Goal: Find specific page/section: Find specific page/section

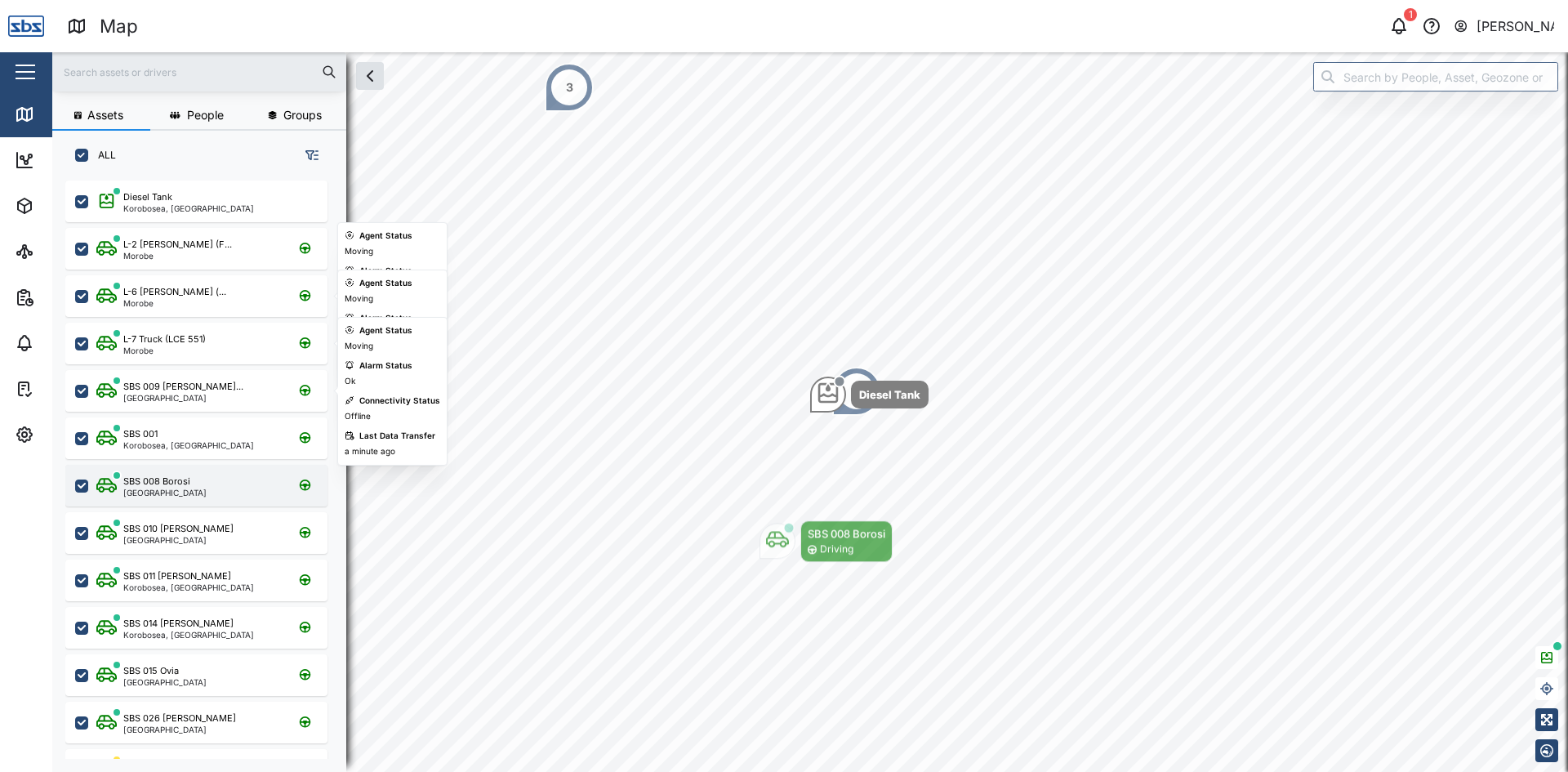
scroll to position [572, 256]
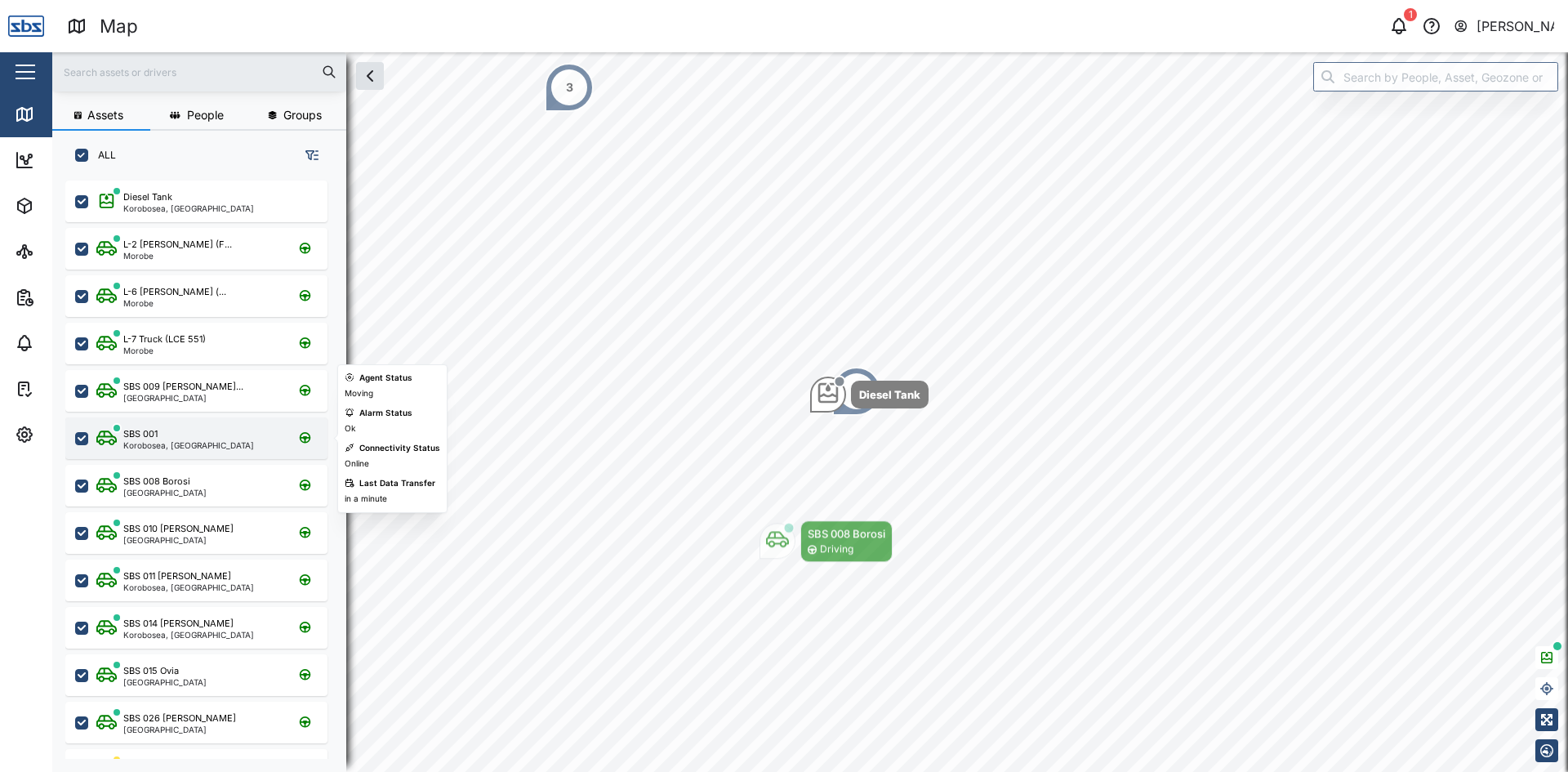
click at [172, 434] on div "SBS 001" at bounding box center [189, 434] width 131 height 14
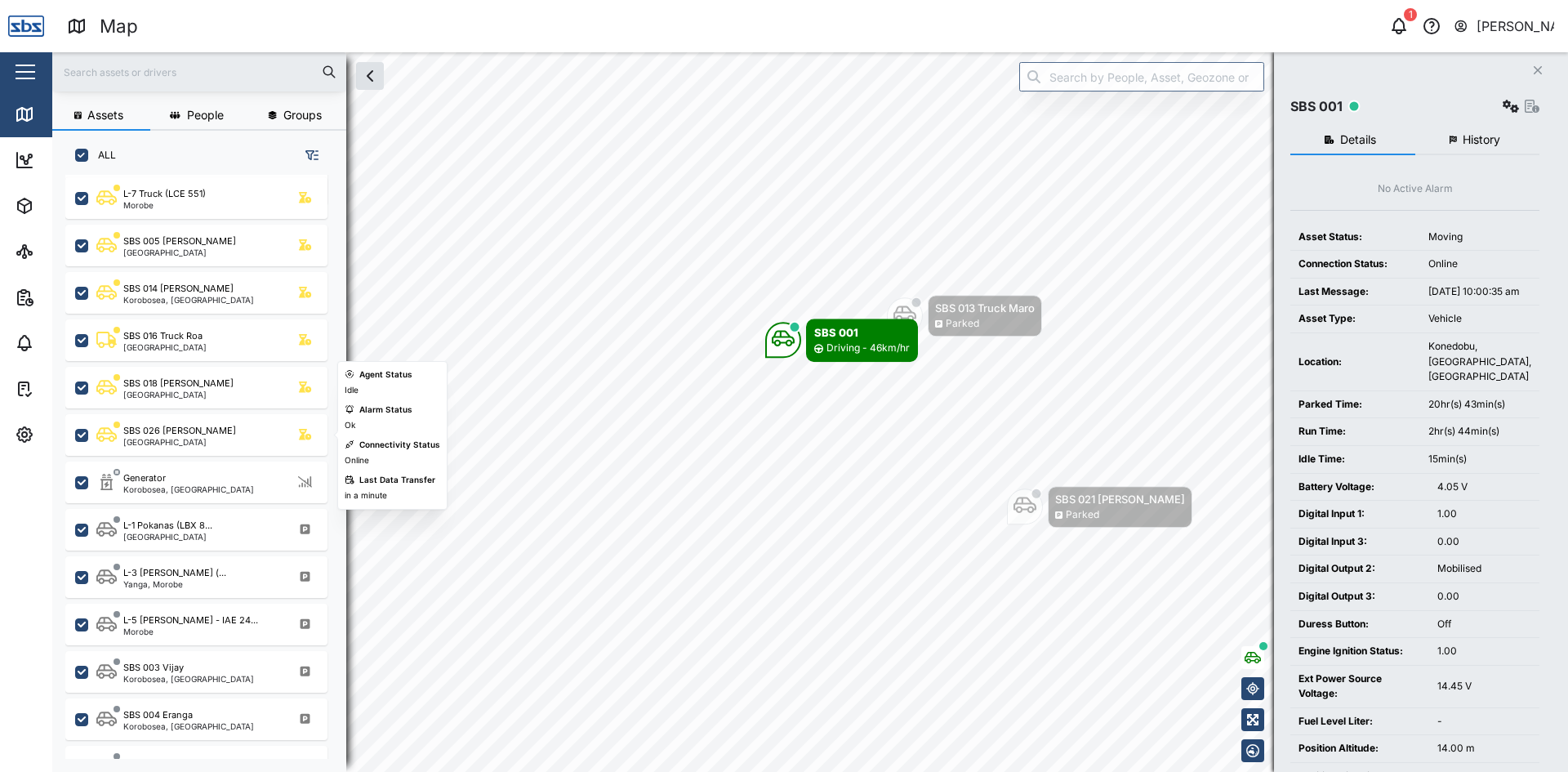
scroll to position [409, 0]
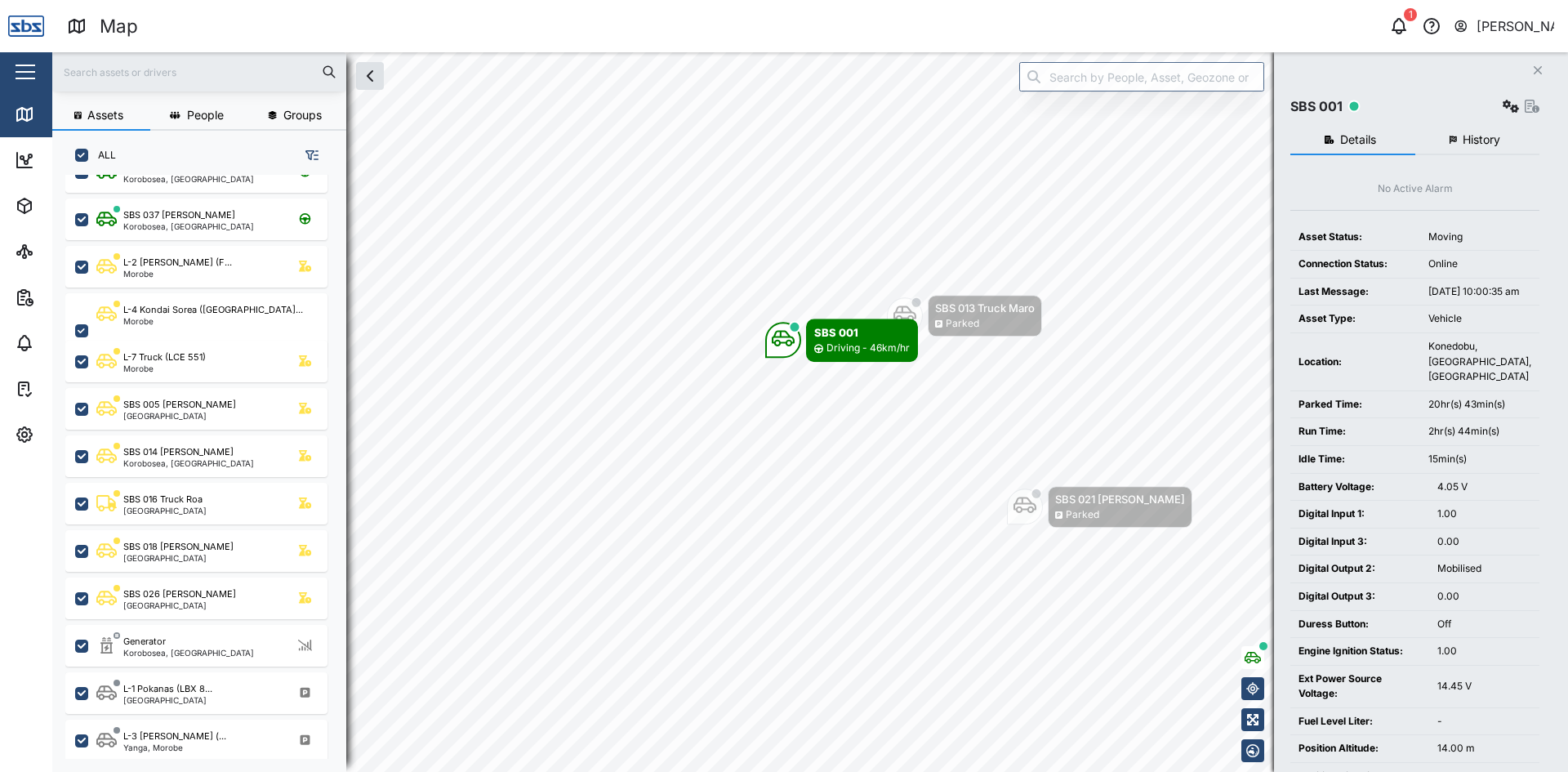
click at [107, 76] on input "text" at bounding box center [200, 72] width 274 height 25
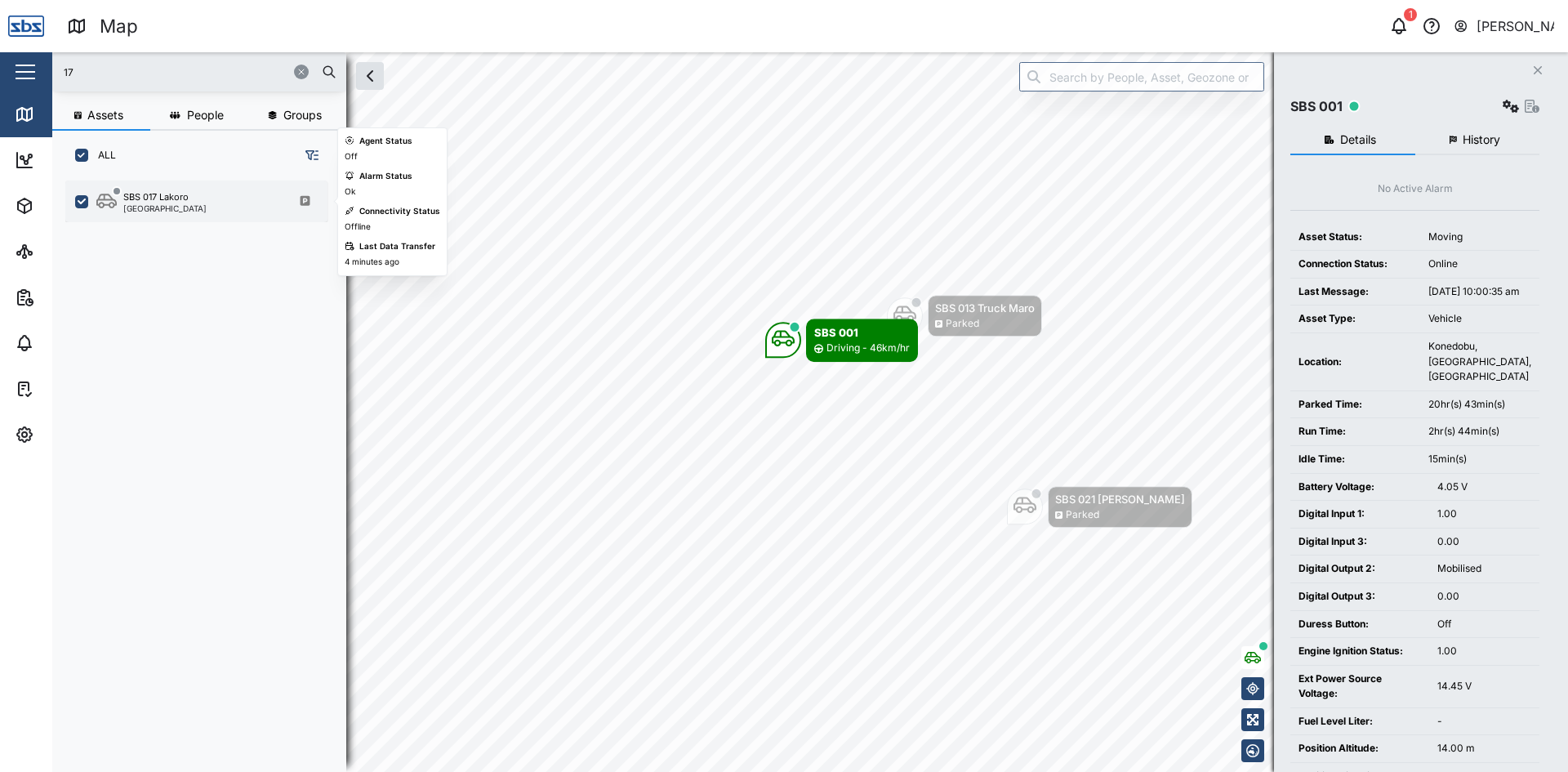
type input "17"
click at [142, 201] on div "SBS 017 Lakoro" at bounding box center [155, 197] width 65 height 14
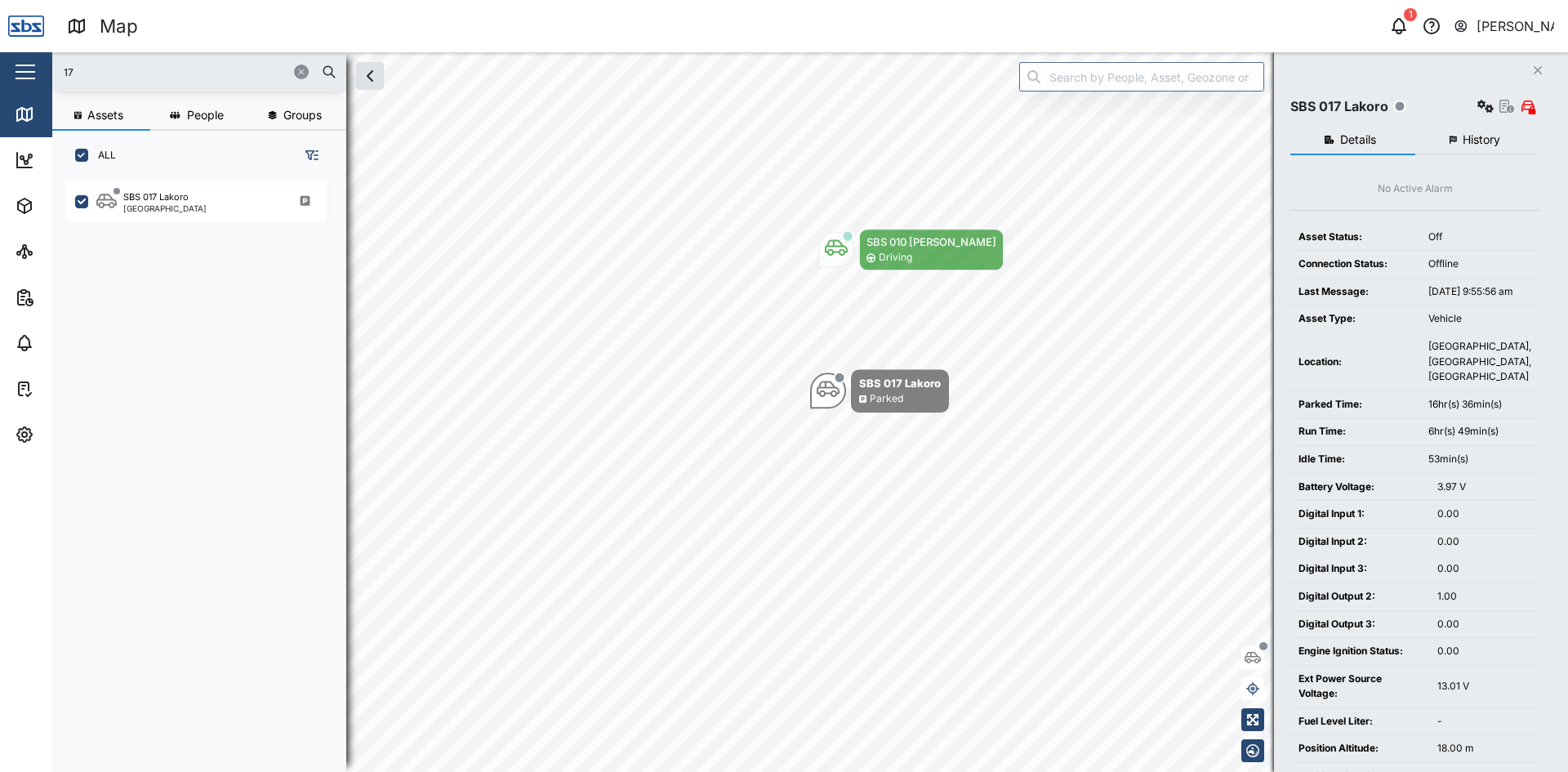
click at [306, 73] on button "button" at bounding box center [302, 72] width 15 height 15
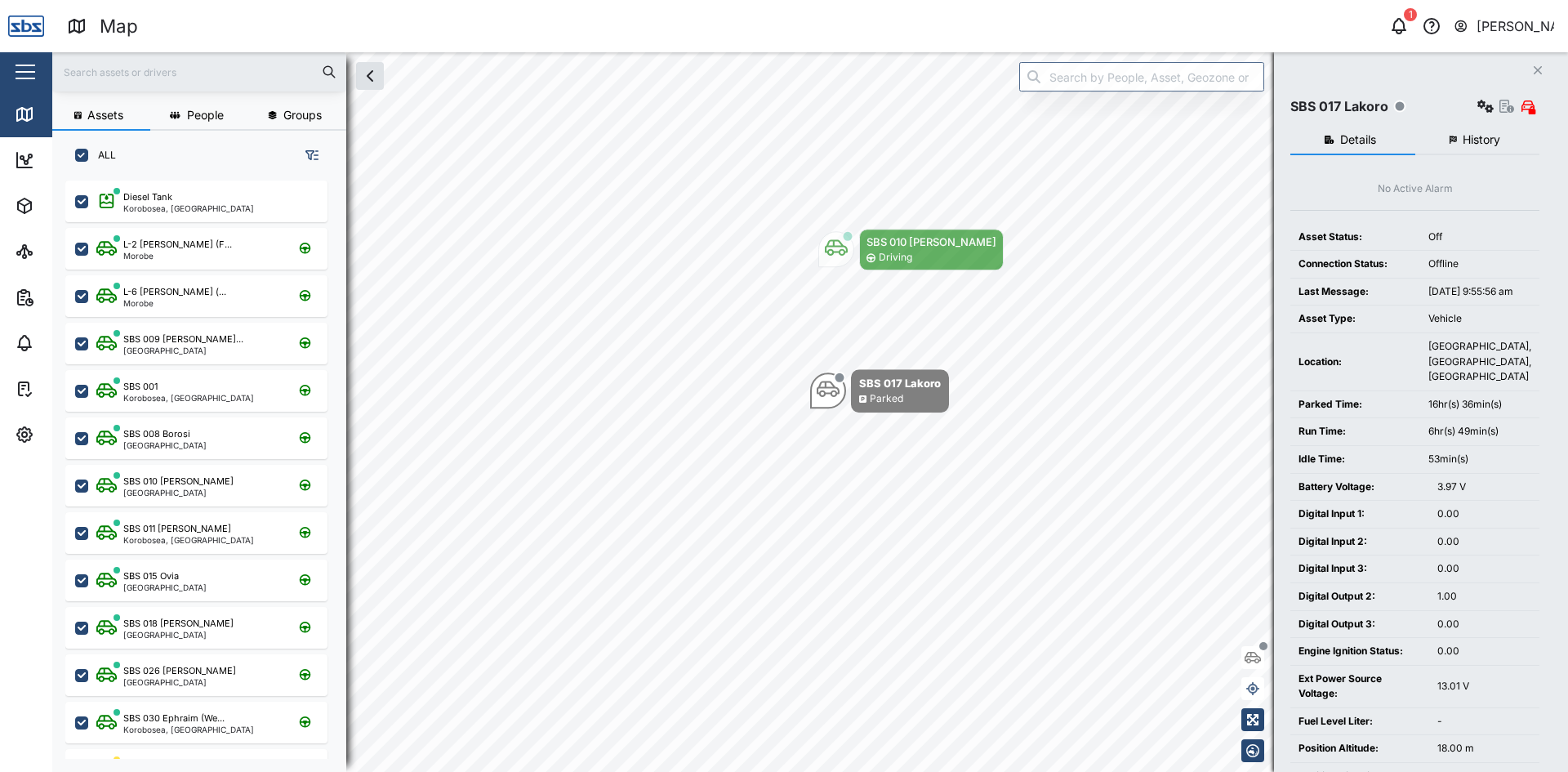
click at [1537, 70] on icon "Close" at bounding box center [1538, 70] width 10 height 13
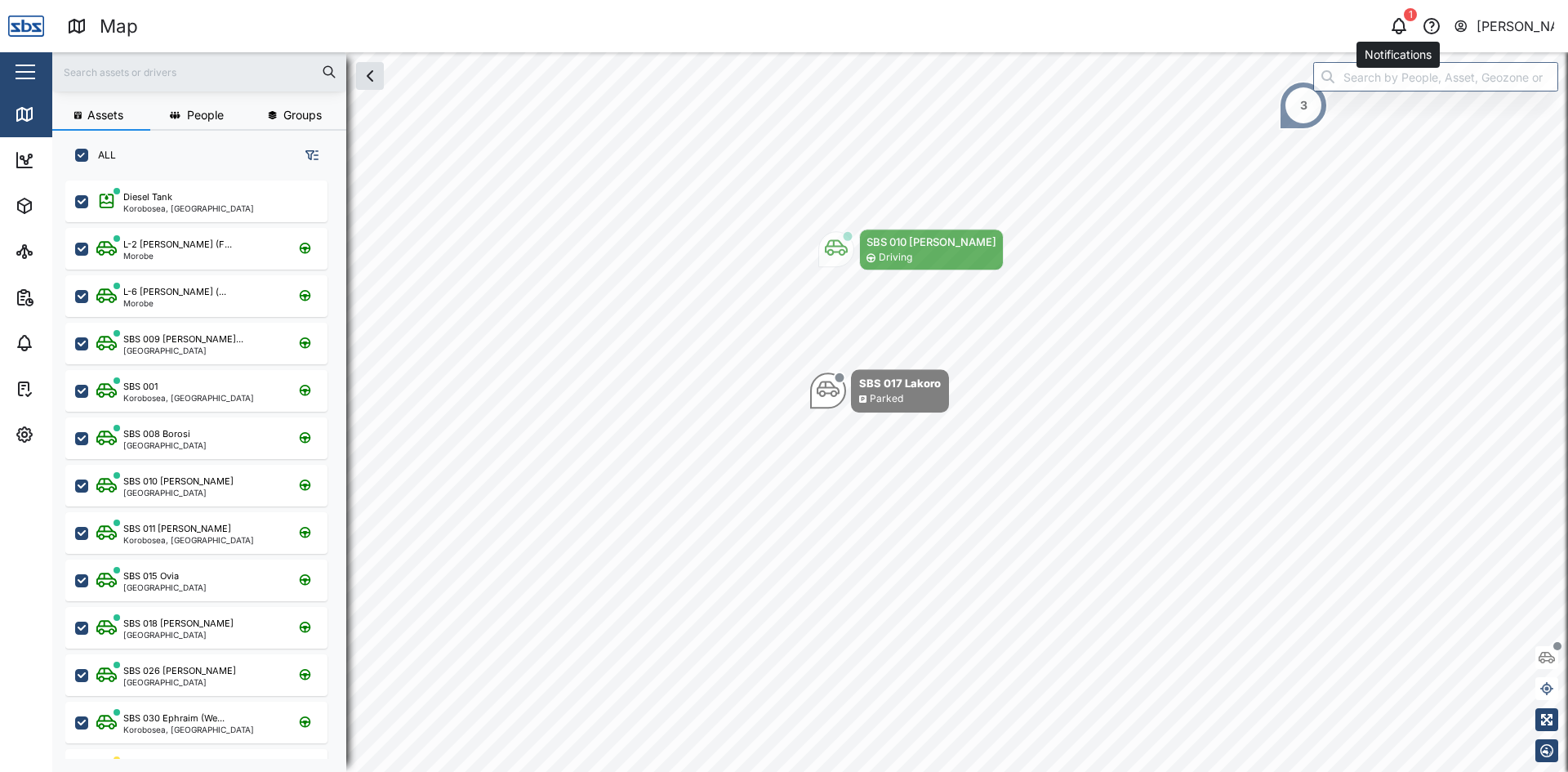
click at [1401, 26] on icon "button" at bounding box center [1399, 26] width 19 height 19
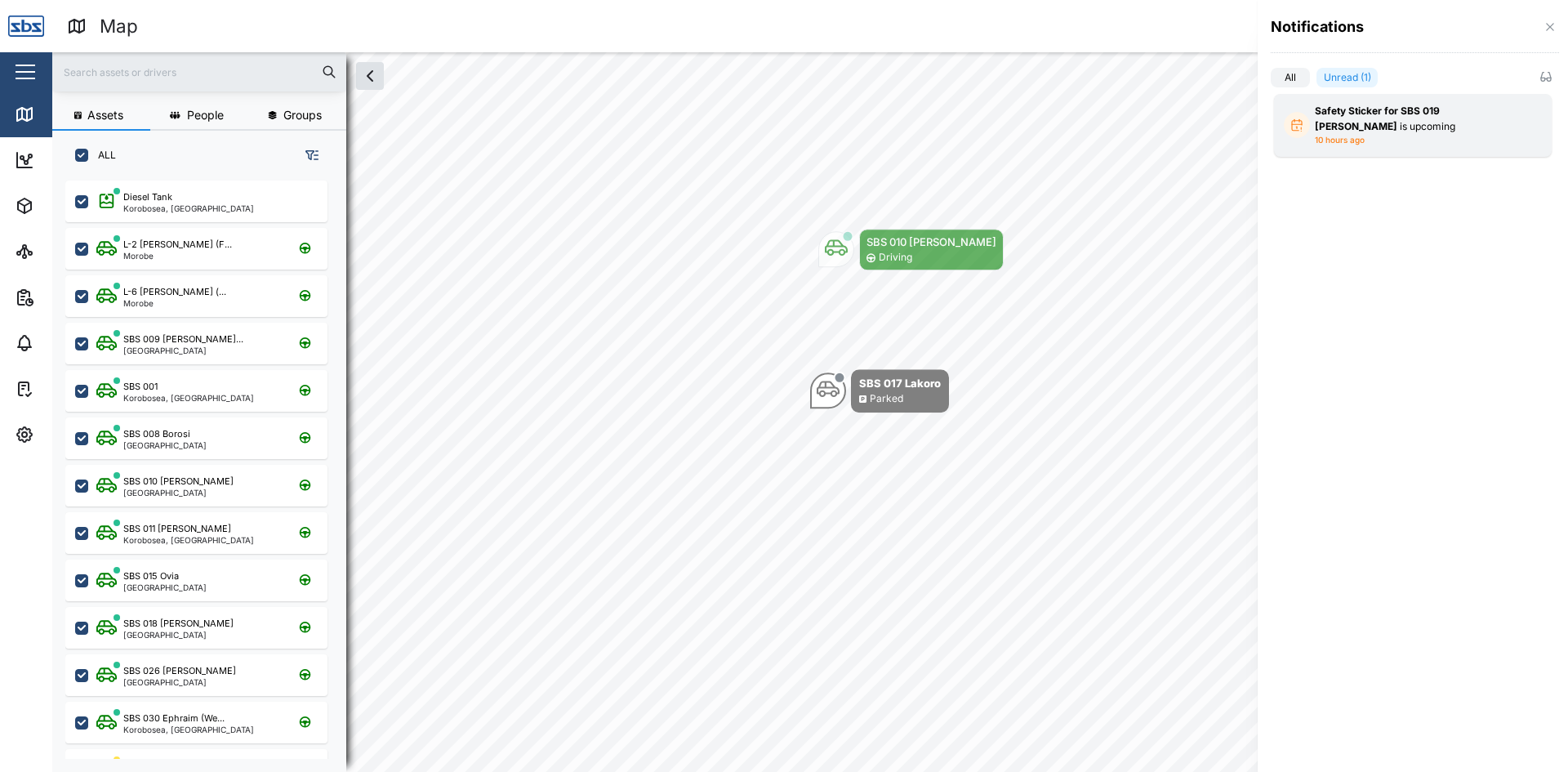
click at [1379, 124] on div "Safety Sticker for SBS 019 [PERSON_NAME] A is upcoming" at bounding box center [1413, 119] width 196 height 30
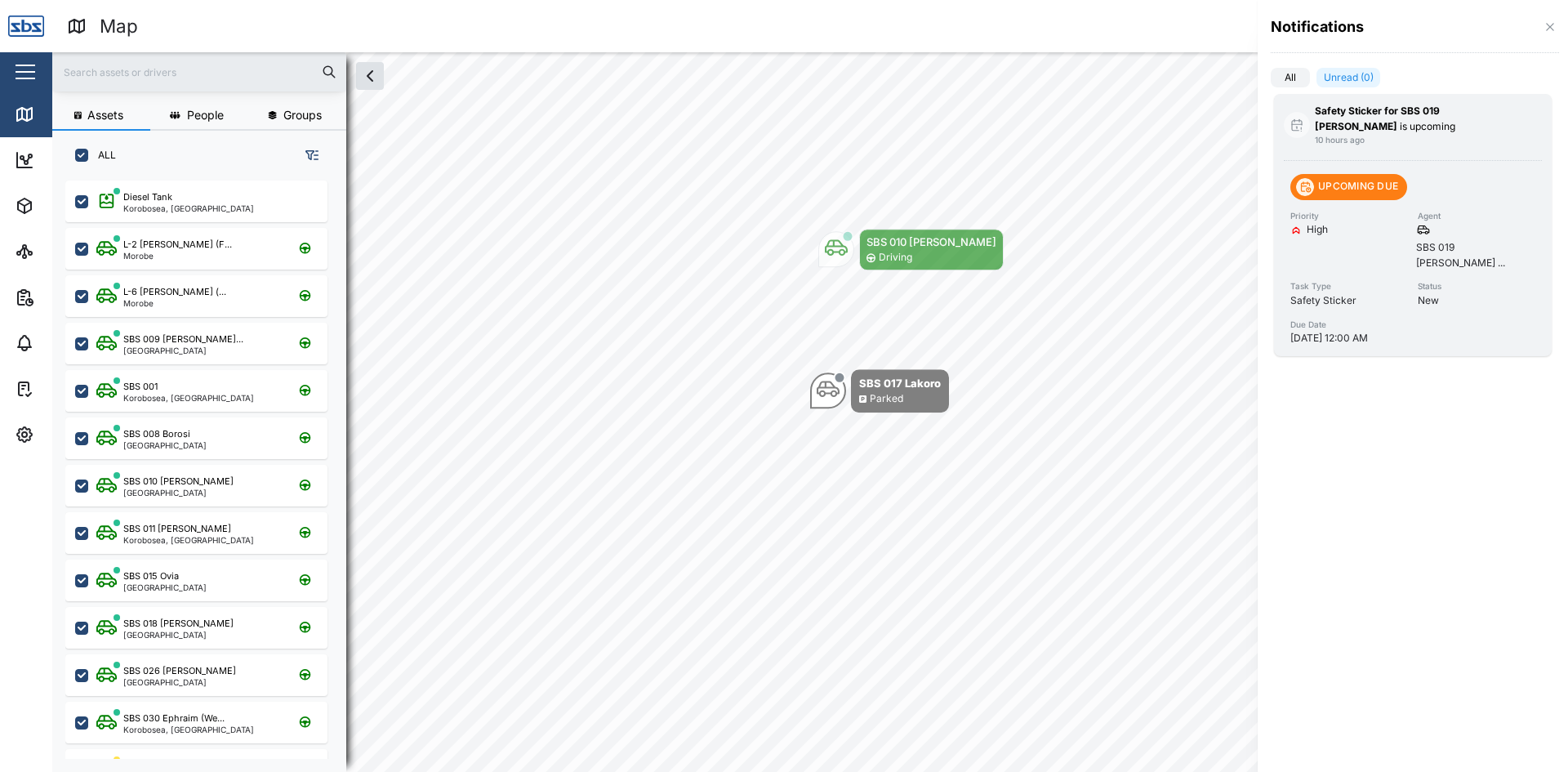
click at [1379, 124] on div "Safety Sticker for SBS 019 [PERSON_NAME] A is upcoming" at bounding box center [1413, 119] width 196 height 30
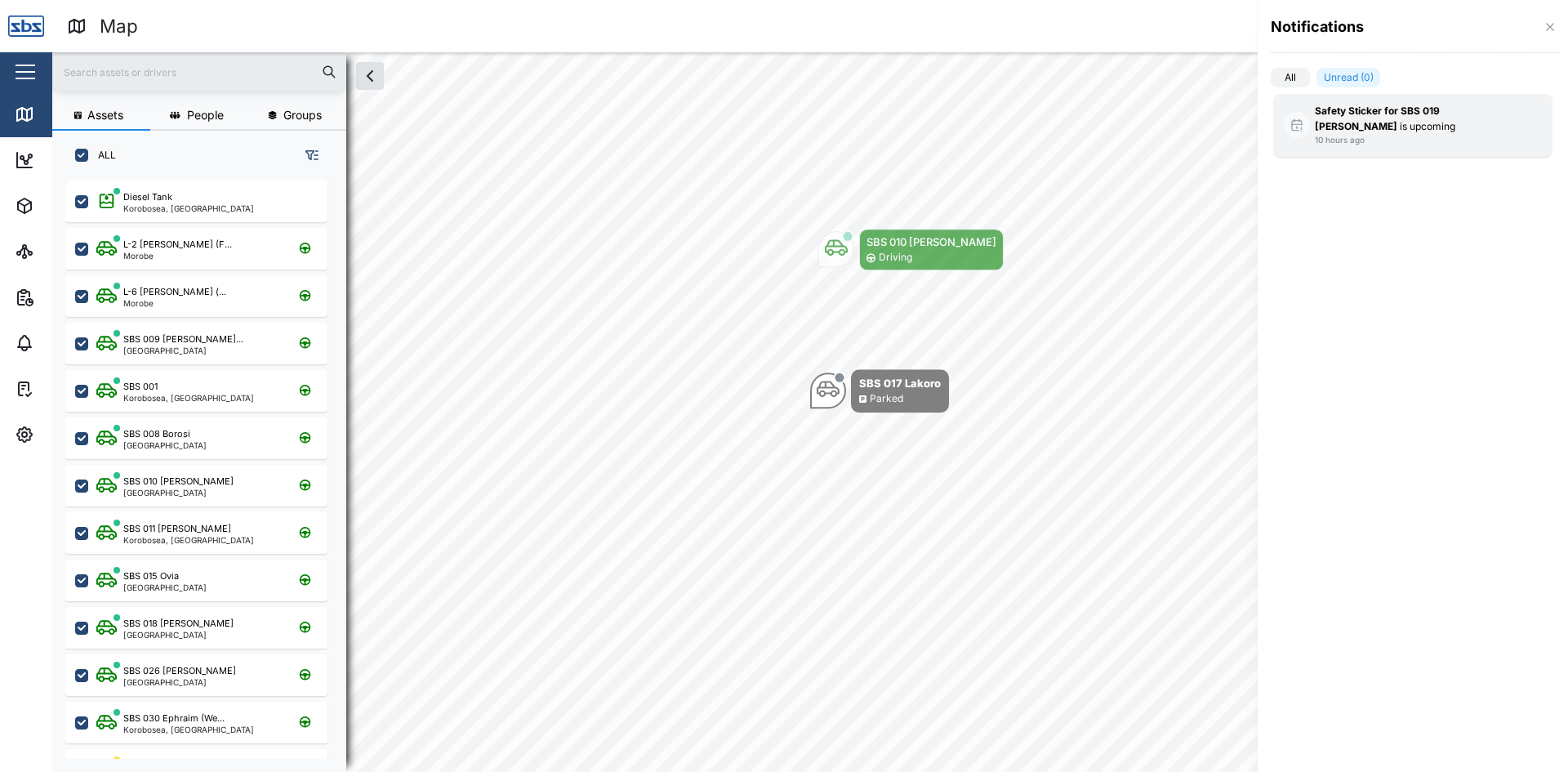
click at [1379, 124] on div "Safety Sticker for SBS 019 [PERSON_NAME] A is upcoming" at bounding box center [1413, 119] width 196 height 30
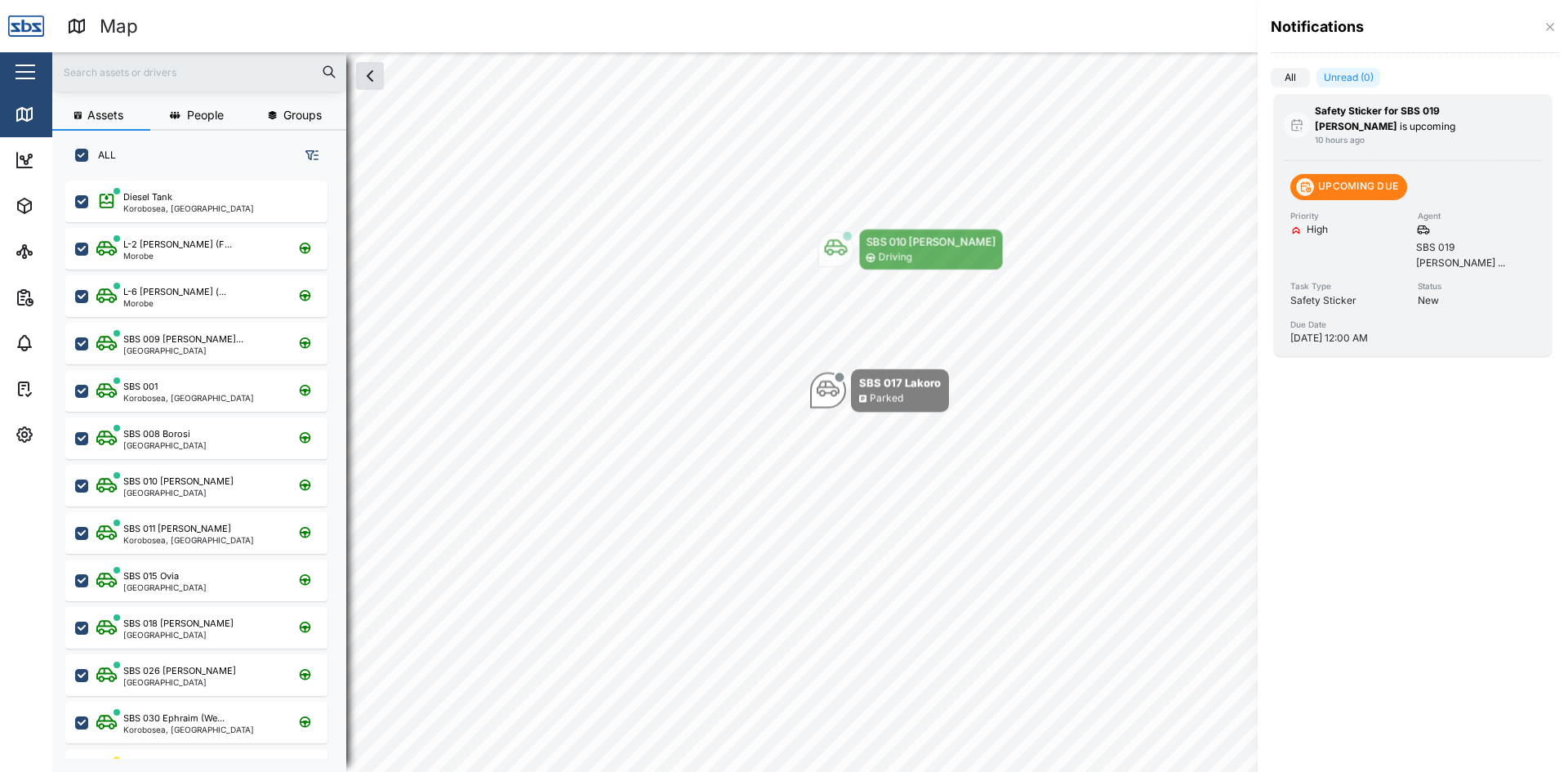
click at [1379, 124] on div "Safety Sticker for SBS 019 [PERSON_NAME] A is upcoming" at bounding box center [1413, 119] width 196 height 30
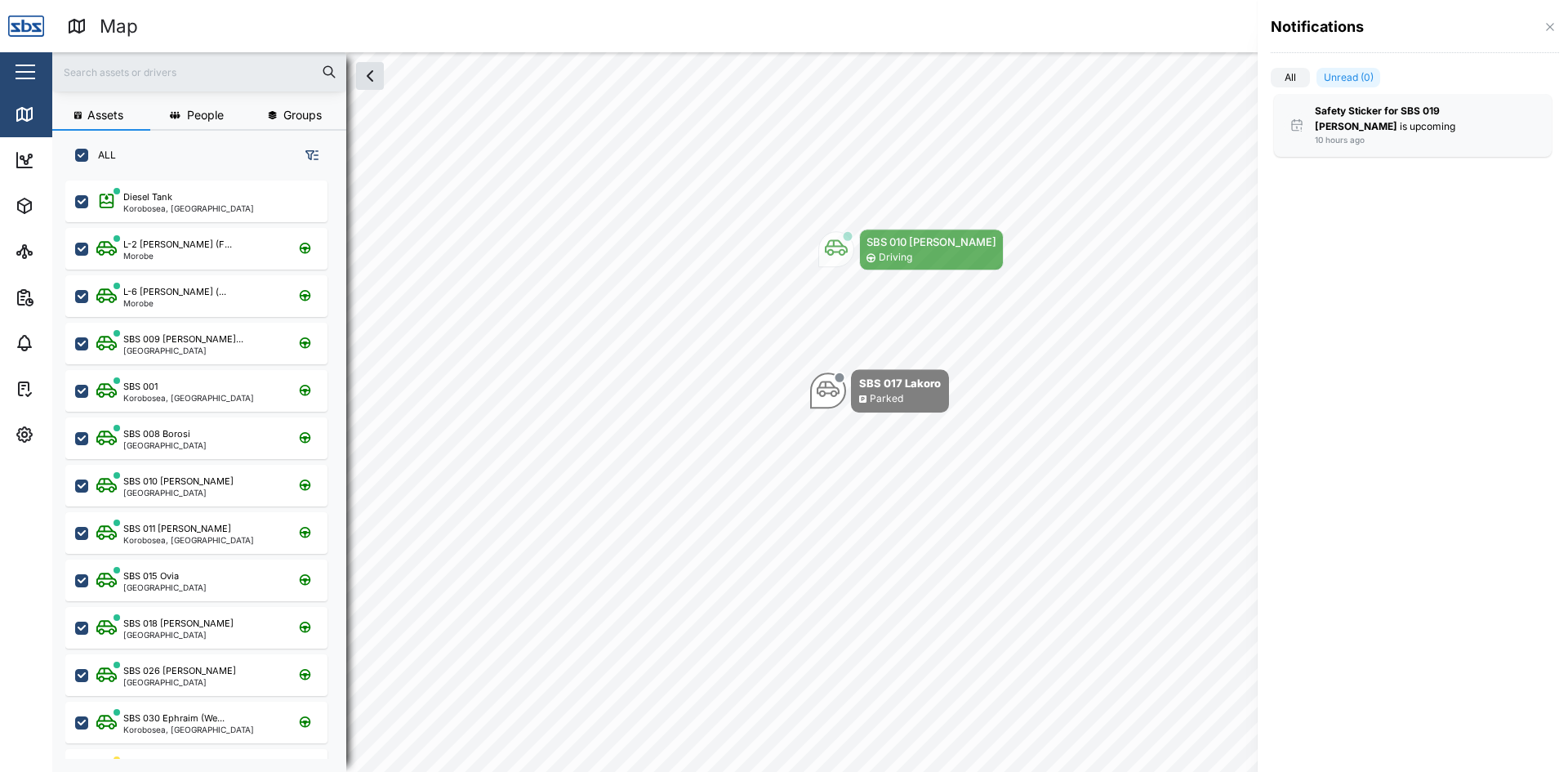
click at [1128, 187] on div at bounding box center [784, 386] width 1568 height 772
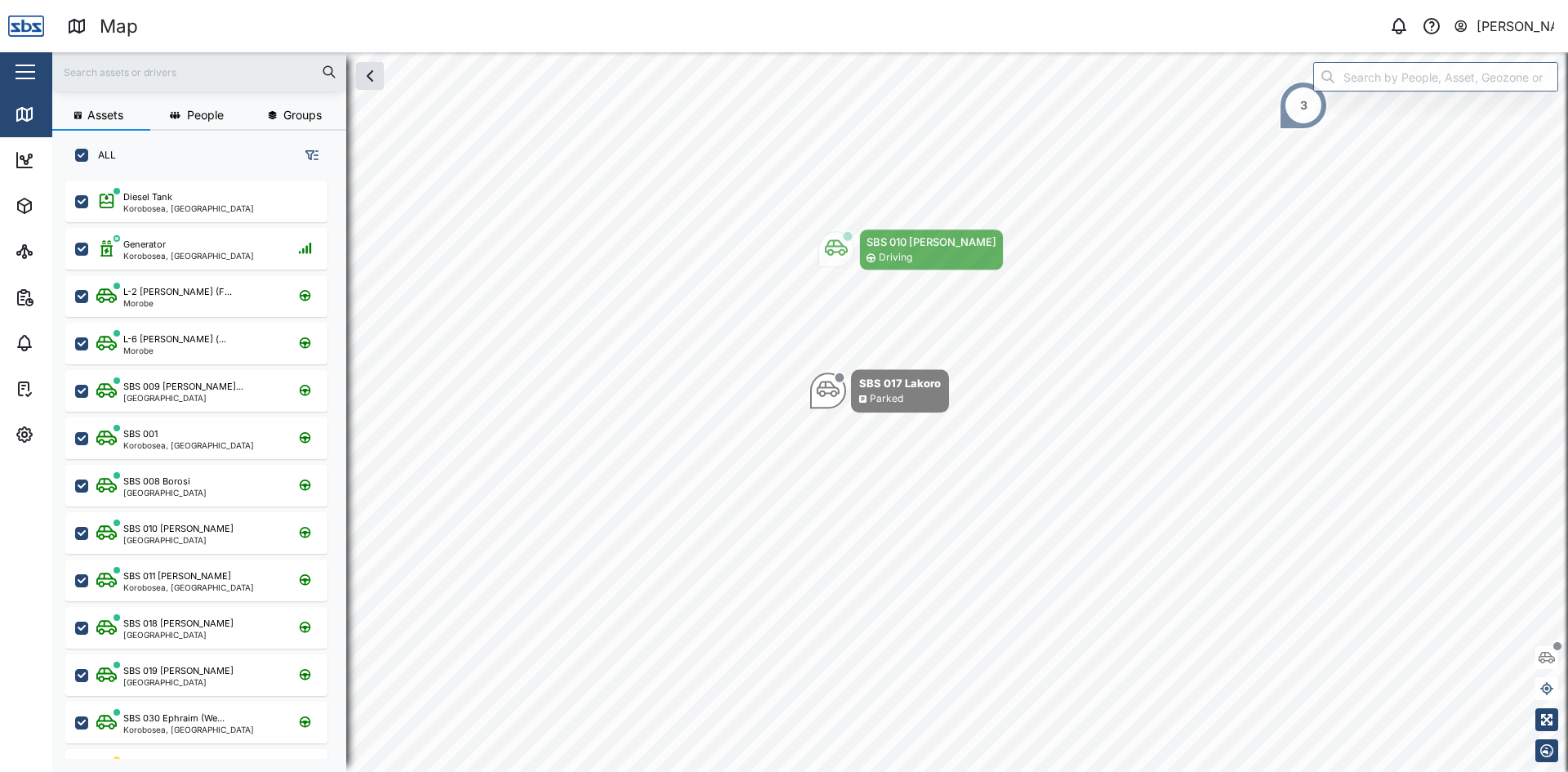
click at [138, 79] on input "text" at bounding box center [200, 72] width 274 height 25
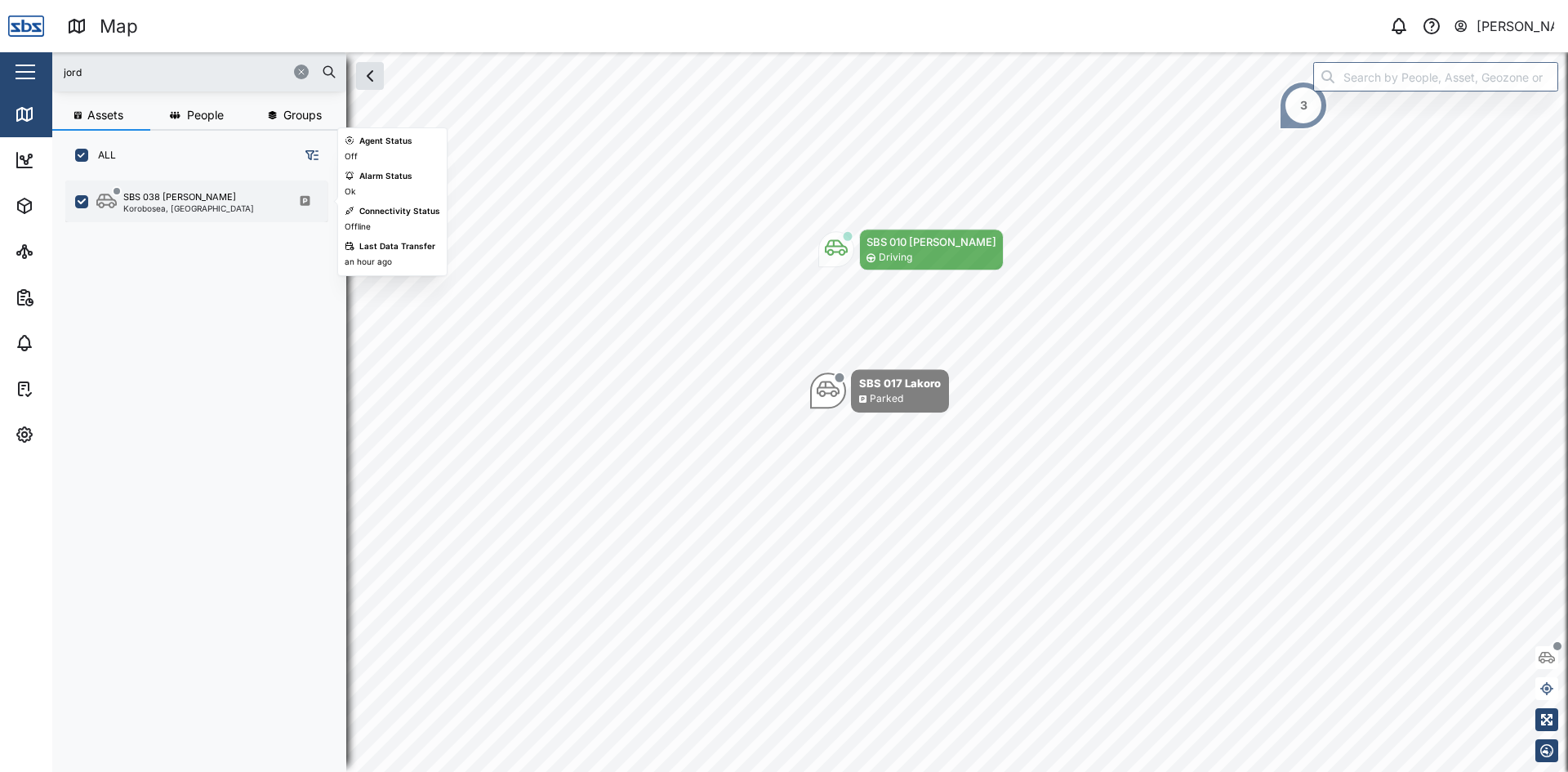
type input "jord"
click at [205, 199] on div "SBS 038 [PERSON_NAME]" at bounding box center [189, 197] width 131 height 14
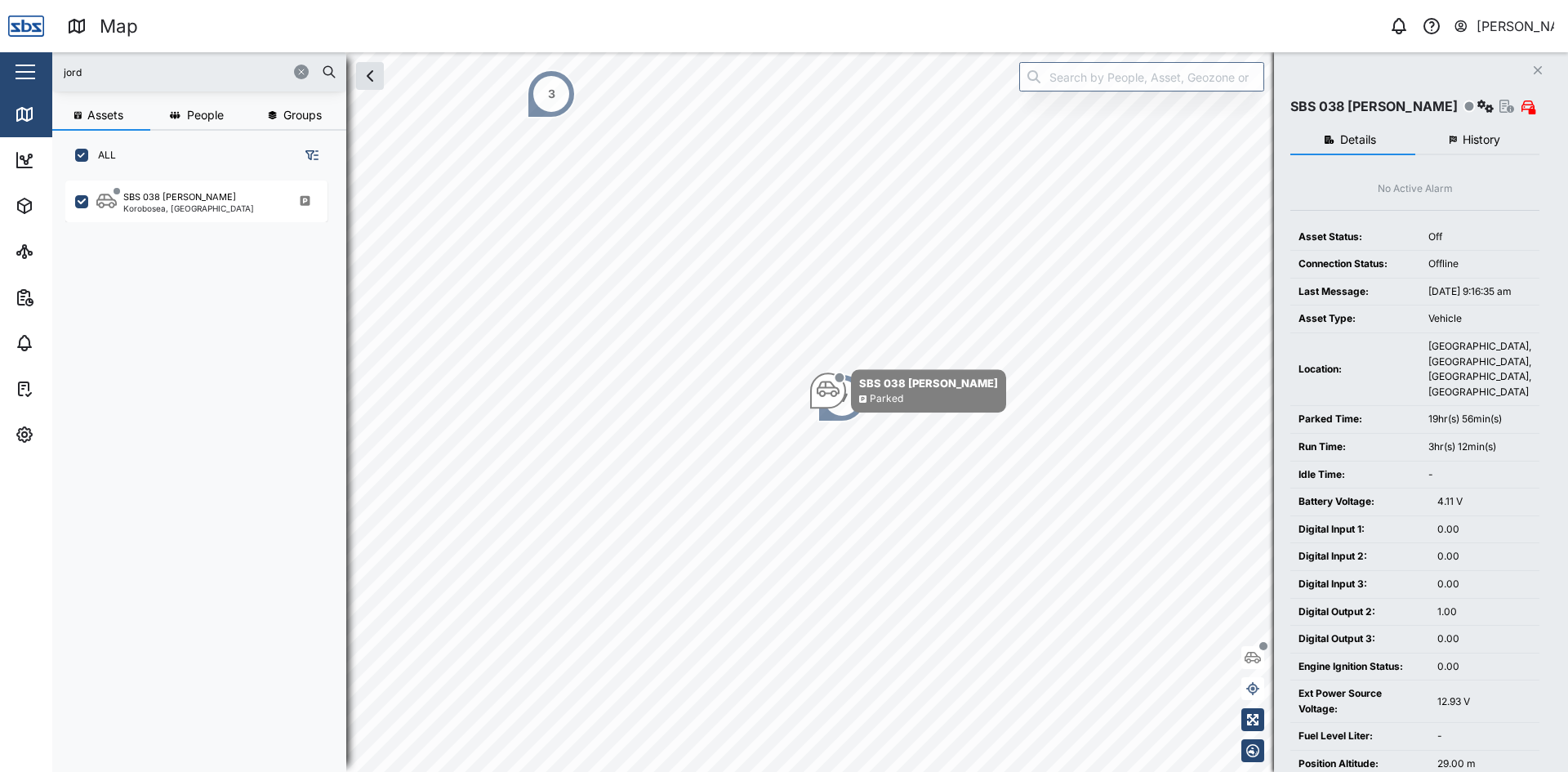
click at [300, 66] on button "button" at bounding box center [302, 72] width 15 height 15
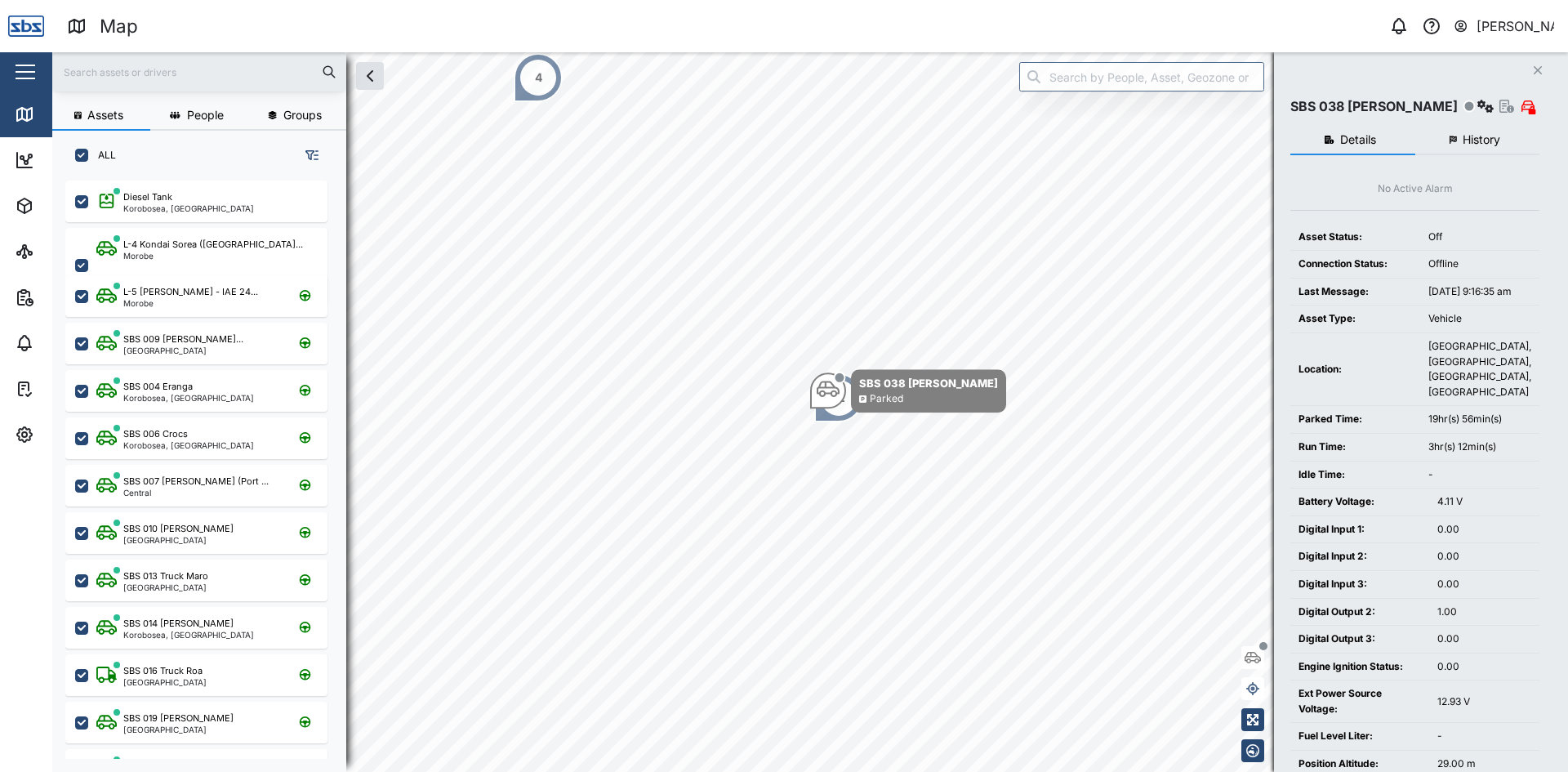
click at [97, 76] on input "text" at bounding box center [200, 72] width 274 height 25
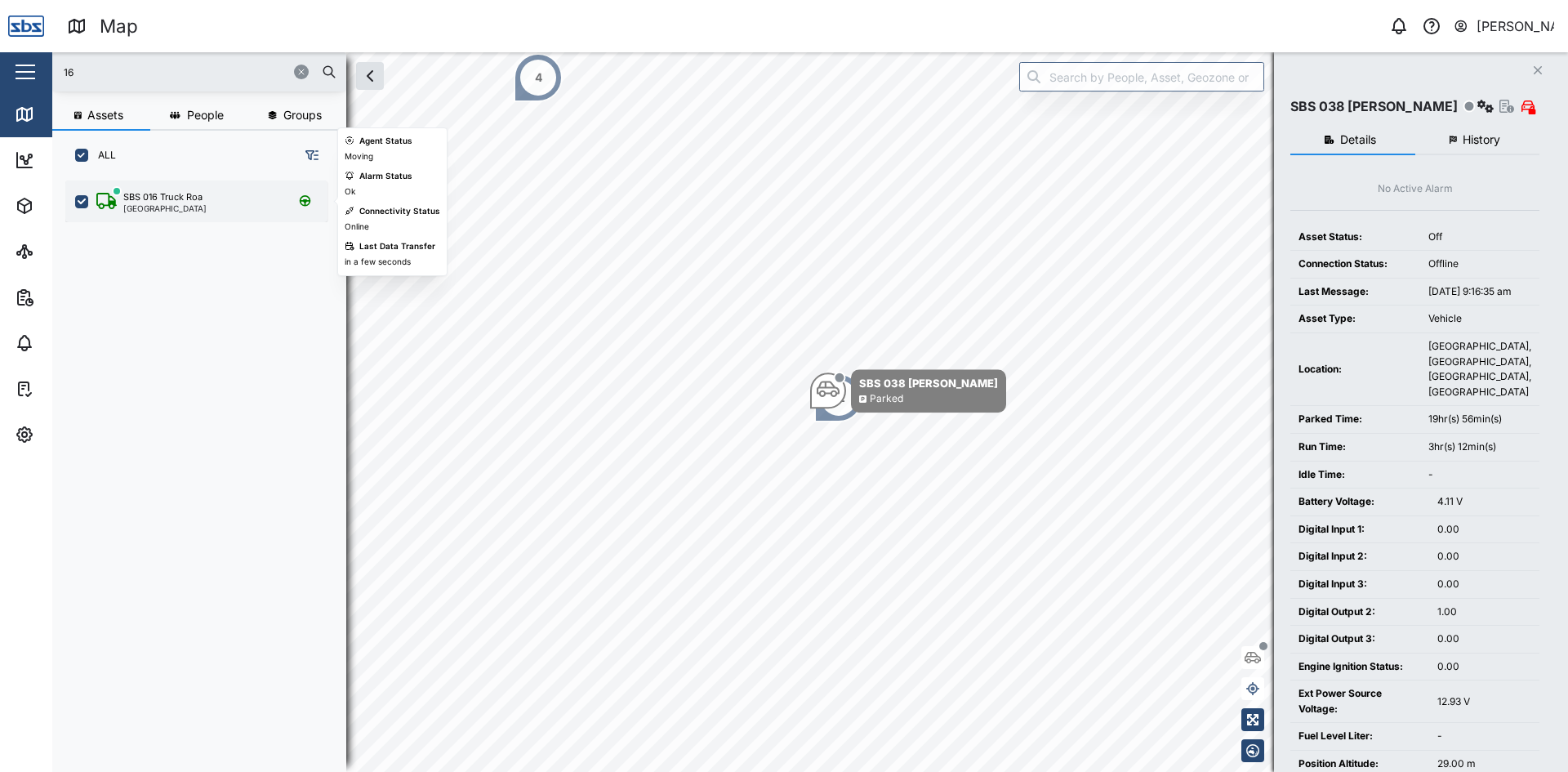
click at [150, 189] on div "SBS 016 Truck Roa [GEOGRAPHIC_DATA]" at bounding box center [196, 201] width 262 height 41
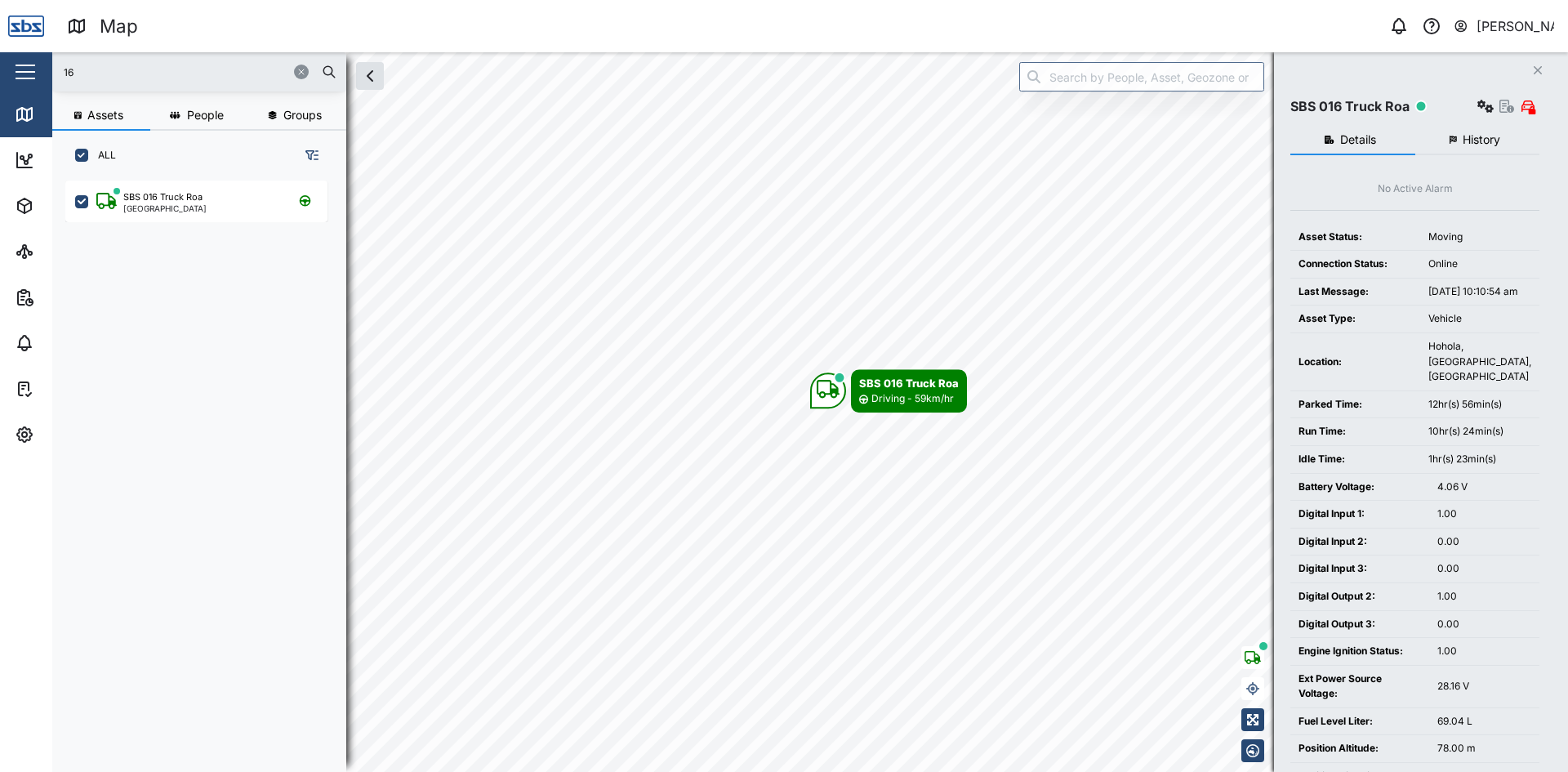
click at [89, 75] on input "16" at bounding box center [200, 72] width 274 height 25
type input "13"
click at [171, 197] on div "SBS 013 Truck Maro" at bounding box center [166, 197] width 85 height 14
